Goal: Find specific page/section: Find specific page/section

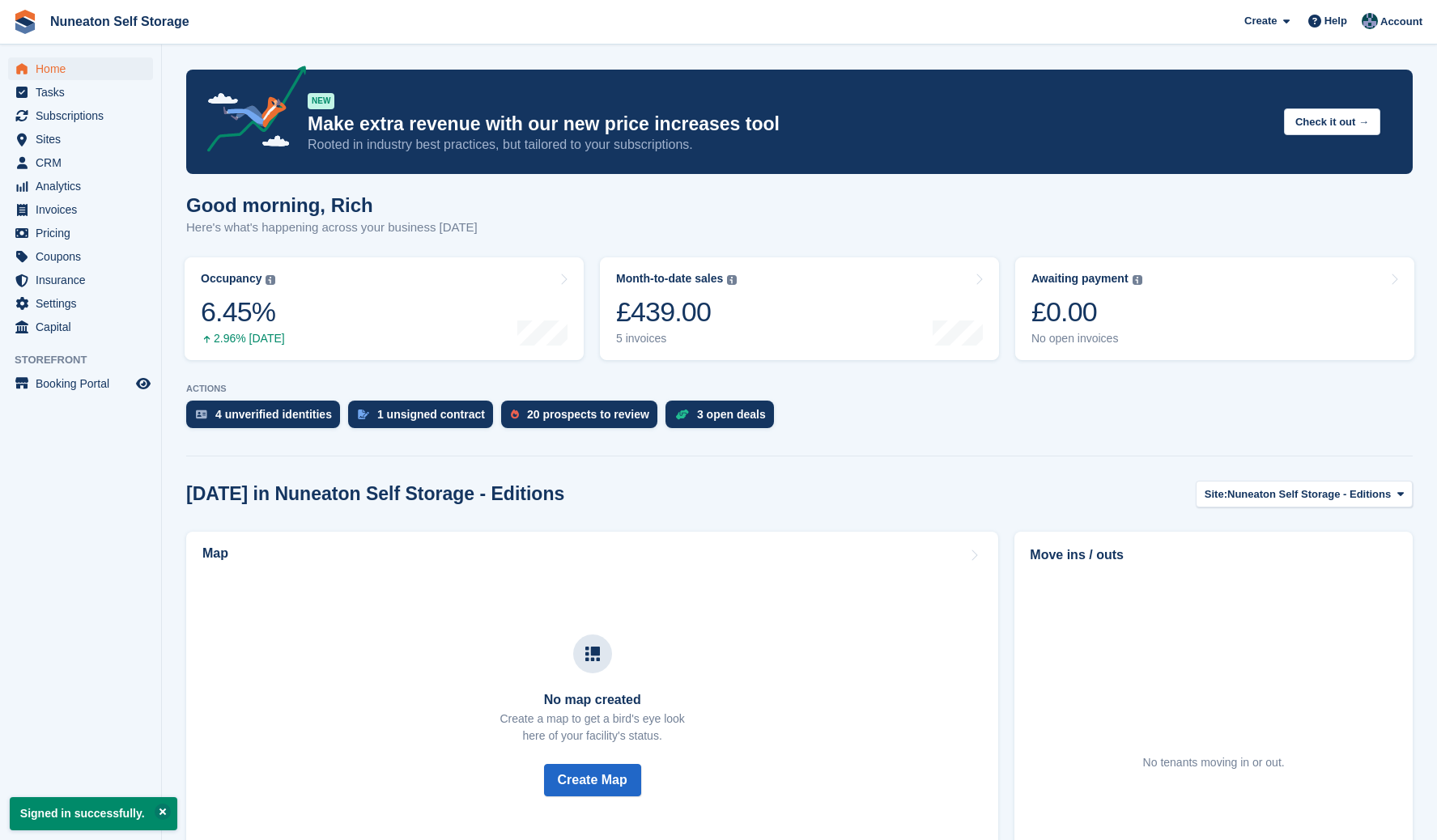
click at [88, 498] on aside "Home Tasks Subscriptions Subscriptions Subscriptions Contracts Price increases …" at bounding box center [80, 424] width 161 height 760
click at [69, 140] on span "Sites" at bounding box center [84, 139] width 97 height 23
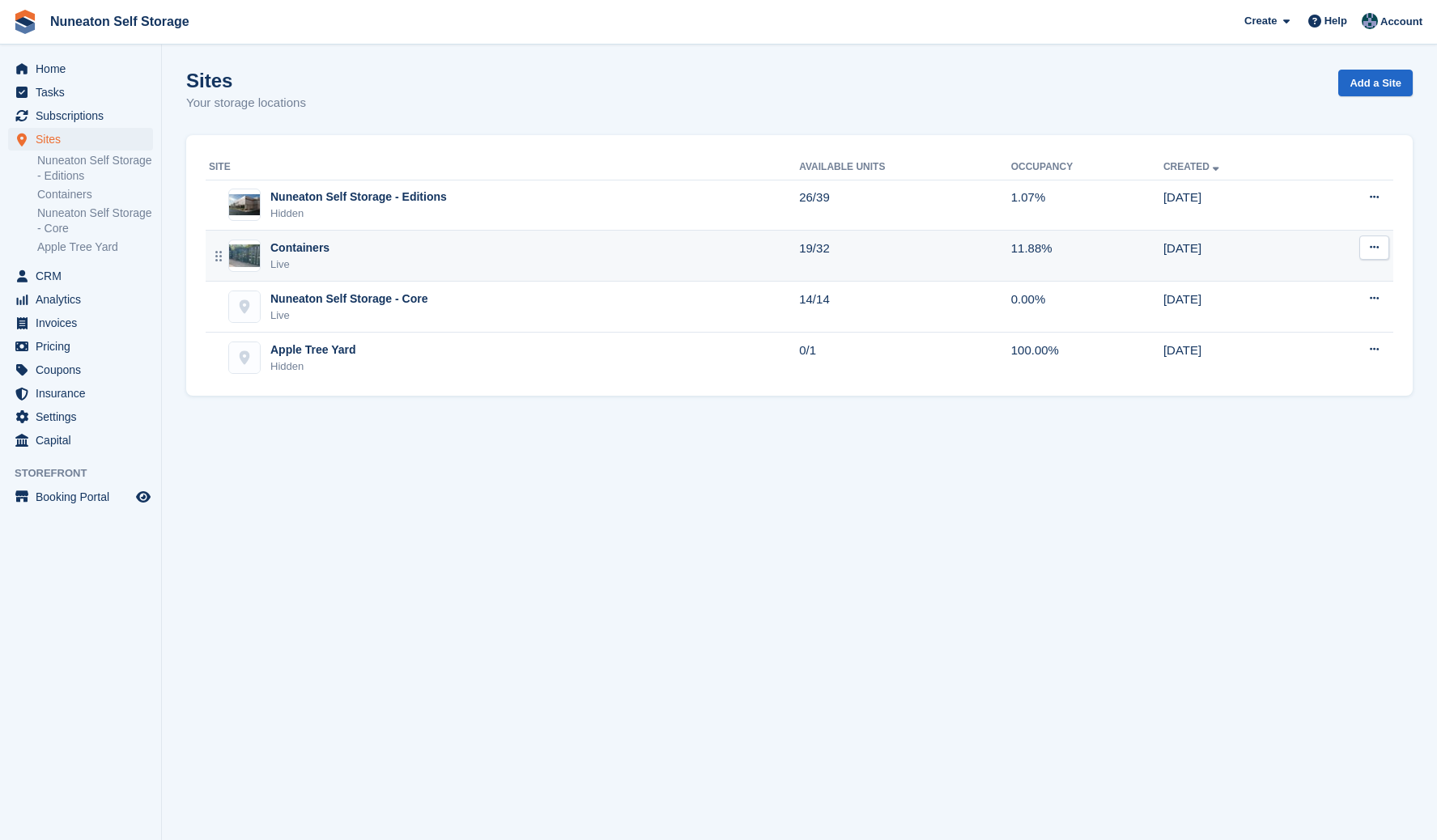
click at [378, 259] on div "Containers Live" at bounding box center [504, 256] width 591 height 33
